Goal: Information Seeking & Learning: Learn about a topic

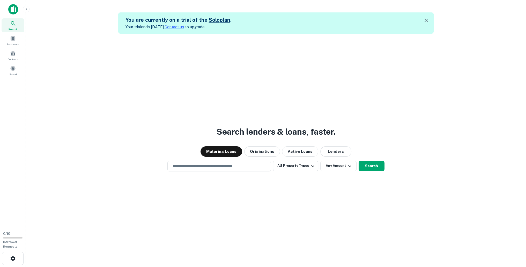
click at [428, 20] on icon "button" at bounding box center [426, 20] width 6 height 6
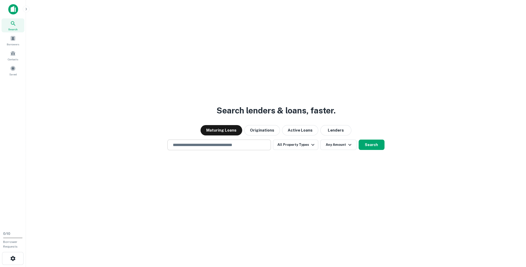
click at [195, 144] on input "text" at bounding box center [219, 145] width 99 height 6
type input "**********"
click at [374, 143] on button "Search" at bounding box center [372, 145] width 26 height 10
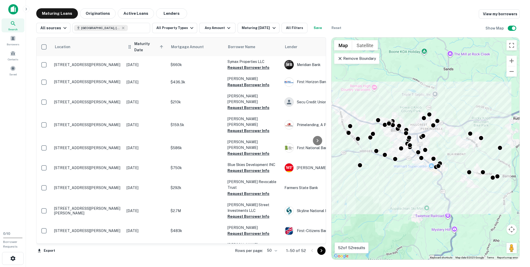
click at [139, 43] on span "Maturity Date sorted ascending" at bounding box center [149, 47] width 31 height 12
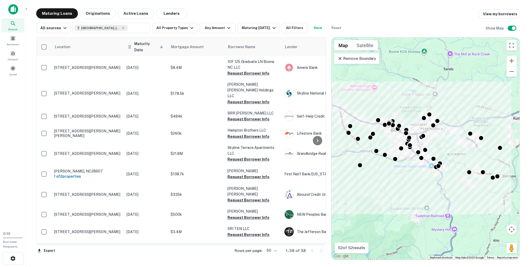
click at [140, 45] on span "Maturity Date sorted descending" at bounding box center [149, 47] width 31 height 12
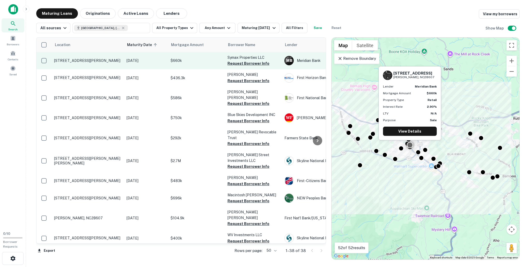
click at [89, 62] on p "[STREET_ADDRESS][PERSON_NAME]" at bounding box center [87, 60] width 67 height 5
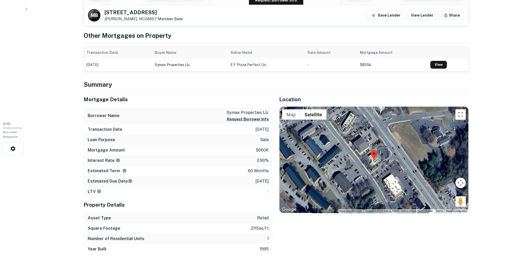
scroll to position [110, 0]
click at [293, 114] on button "Map" at bounding box center [291, 114] width 18 height 10
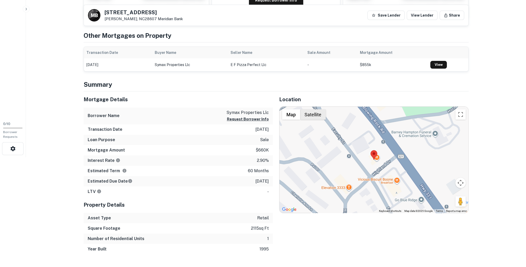
click at [321, 113] on button "Satellite" at bounding box center [313, 114] width 26 height 10
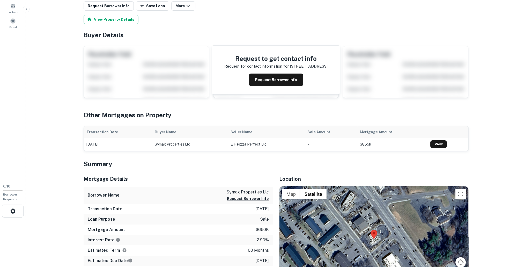
scroll to position [0, 0]
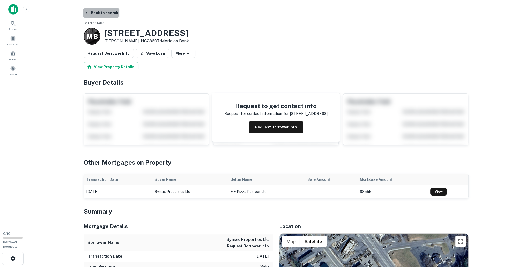
click at [96, 11] on button "Back to search" at bounding box center [102, 12] width 38 height 9
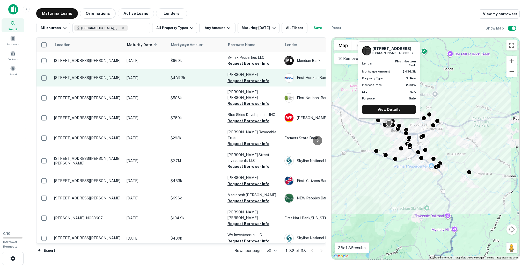
click at [82, 73] on td "[STREET_ADDRESS][PERSON_NAME]" at bounding box center [88, 77] width 72 height 17
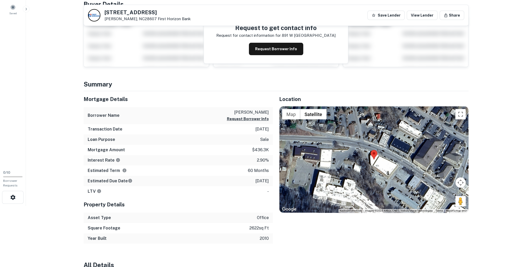
scroll to position [62, 0]
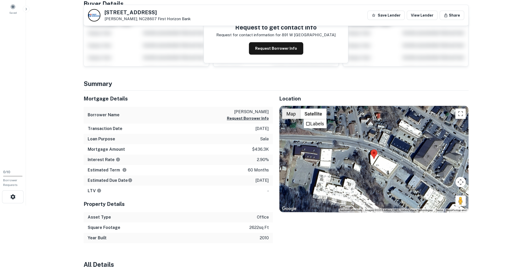
click at [289, 113] on button "Map" at bounding box center [291, 113] width 18 height 10
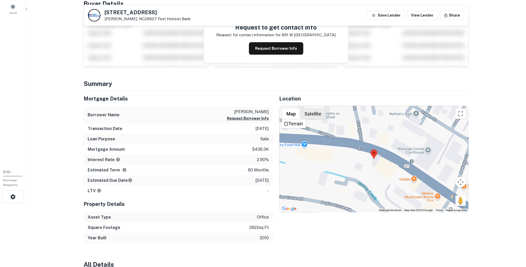
click at [315, 109] on button "Satellite" at bounding box center [313, 113] width 26 height 10
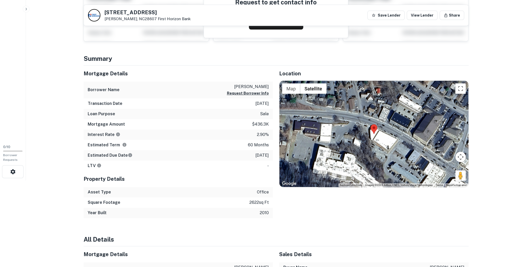
scroll to position [0, 0]
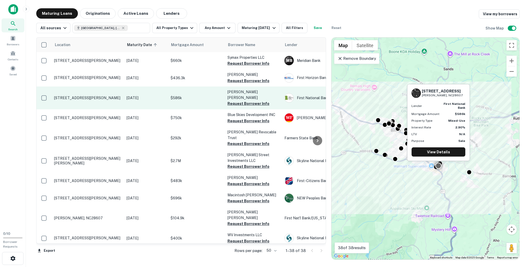
click at [94, 96] on p "[STREET_ADDRESS][PERSON_NAME]" at bounding box center [87, 98] width 67 height 5
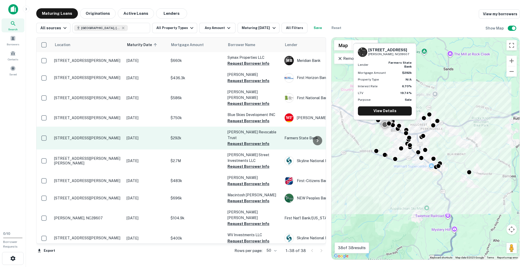
click at [96, 128] on td "[STREET_ADDRESS][PERSON_NAME]" at bounding box center [88, 138] width 72 height 23
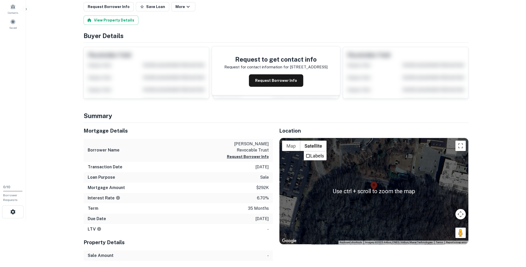
scroll to position [52, 0]
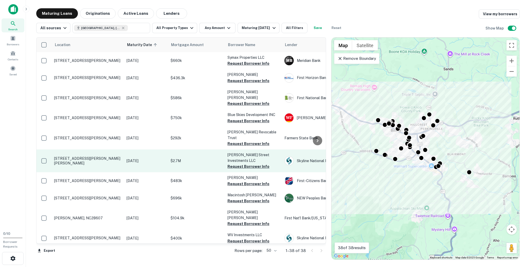
click at [84, 156] on p "[STREET_ADDRESS][PERSON_NAME][PERSON_NAME]" at bounding box center [87, 160] width 67 height 9
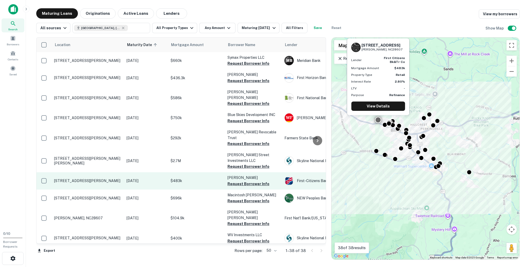
click at [91, 178] on p "[STREET_ADDRESS][PERSON_NAME]" at bounding box center [87, 180] width 67 height 5
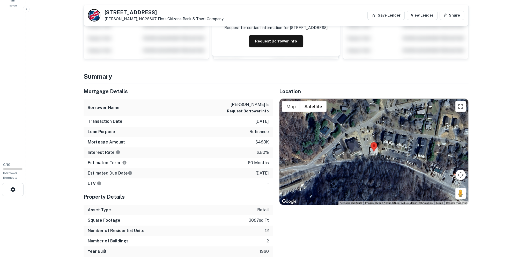
scroll to position [69, 0]
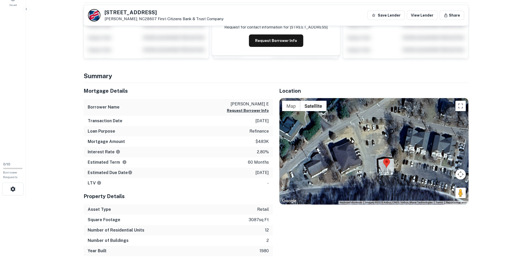
drag, startPoint x: 393, startPoint y: 139, endPoint x: 385, endPoint y: 159, distance: 22.5
click at [383, 158] on area at bounding box center [383, 158] width 0 height 0
click at [64, 113] on main "Back to search [STREET_ADDRESS][PERSON_NAME] First-citizens Bank & Trust Compan…" at bounding box center [276, 64] width 500 height 267
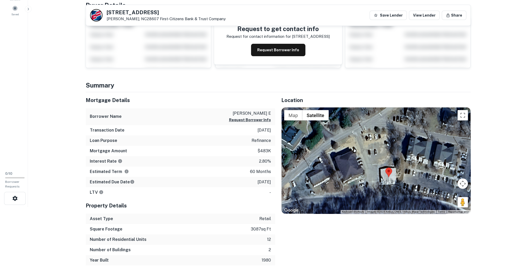
scroll to position [0, 0]
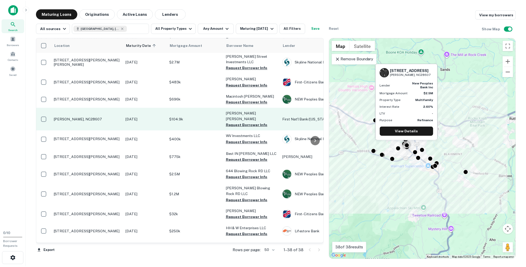
scroll to position [100, 0]
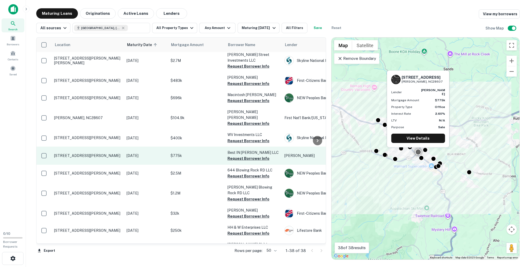
click at [88, 153] on p "[STREET_ADDRESS][PERSON_NAME]" at bounding box center [87, 155] width 67 height 5
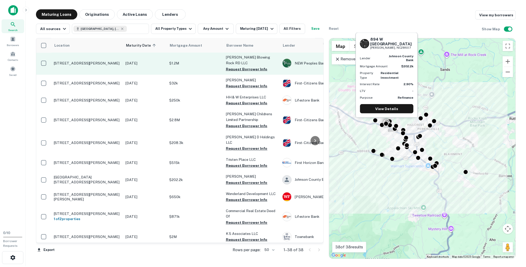
scroll to position [230, 0]
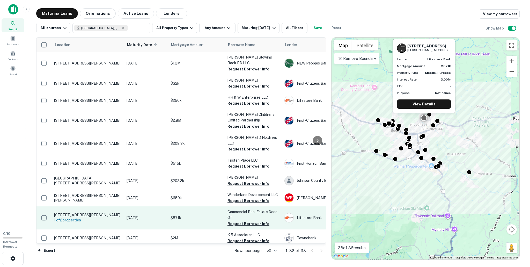
click at [111, 212] on p "[STREET_ADDRESS][PERSON_NAME]" at bounding box center [87, 214] width 67 height 5
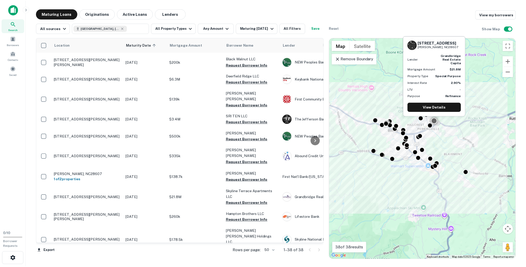
scroll to position [511, 0]
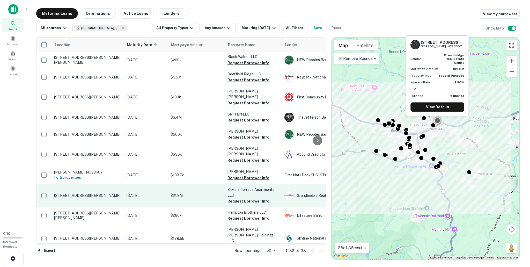
click at [155, 184] on td "[DATE]" at bounding box center [146, 195] width 44 height 23
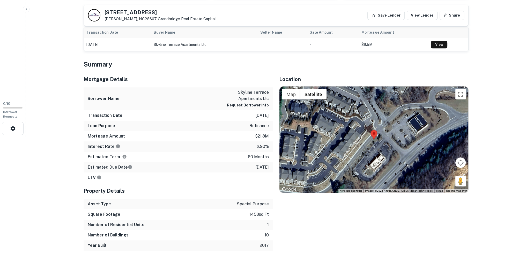
scroll to position [130, 0]
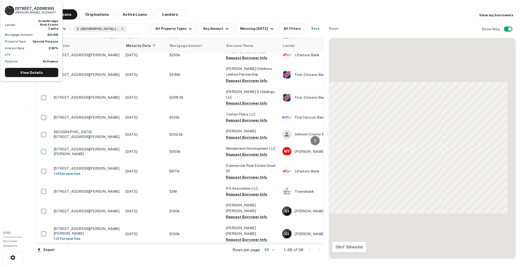
scroll to position [511, 0]
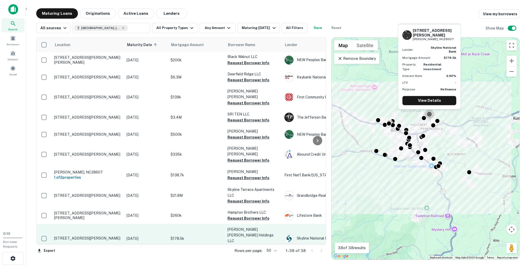
click at [79, 236] on p "[STREET_ADDRESS][PERSON_NAME]" at bounding box center [87, 238] width 67 height 5
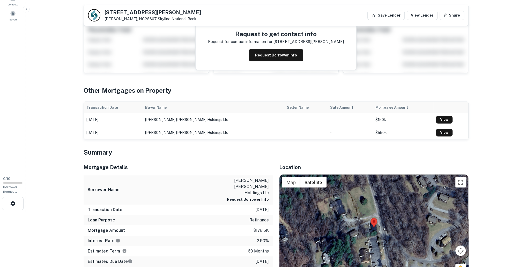
scroll to position [52, 0]
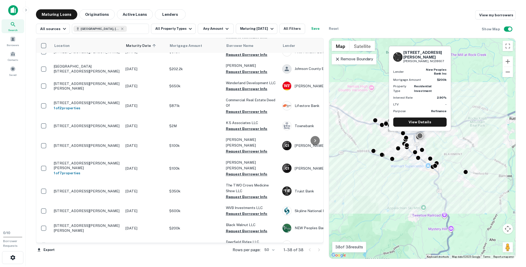
scroll to position [339, 0]
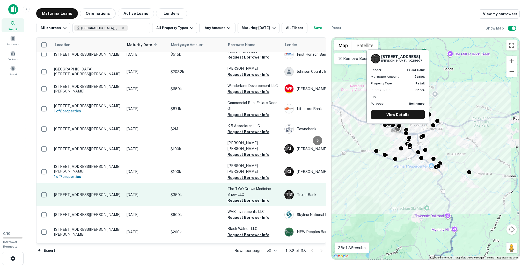
click at [94, 192] on p "[STREET_ADDRESS][PERSON_NAME]" at bounding box center [87, 194] width 67 height 5
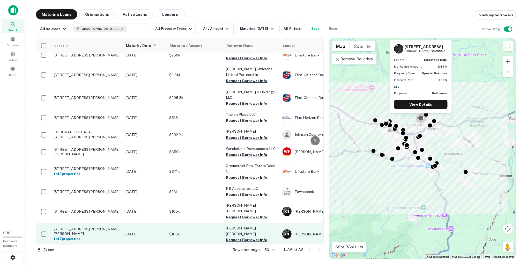
scroll to position [261, 0]
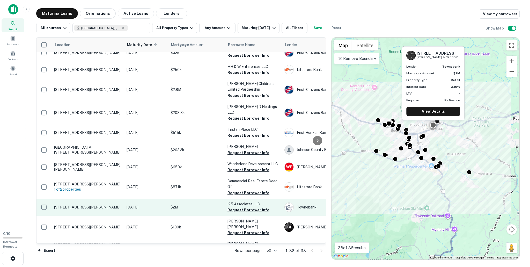
click at [84, 205] on p "[STREET_ADDRESS][PERSON_NAME]" at bounding box center [87, 207] width 67 height 5
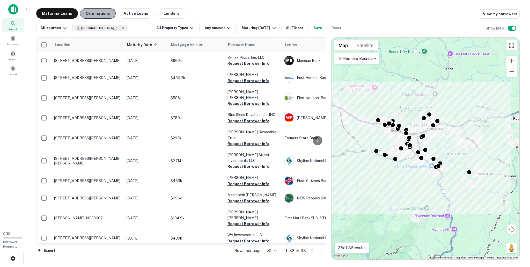
click at [96, 15] on button "Originations" at bounding box center [98, 13] width 36 height 10
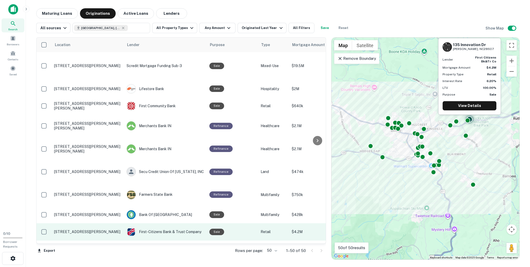
scroll to position [728, 0]
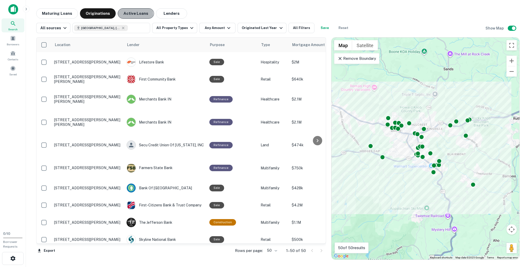
click at [121, 14] on button "Active Loans" at bounding box center [136, 13] width 36 height 10
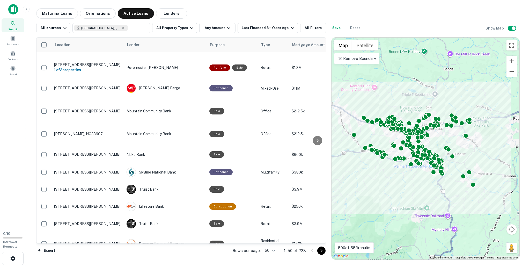
scroll to position [168, 0]
click at [53, 14] on button "Maturing Loans" at bounding box center [57, 13] width 42 height 10
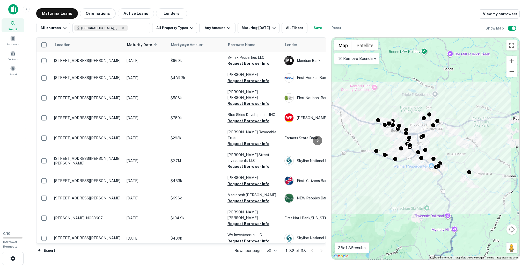
scroll to position [168, 0]
